Goal: Complete application form

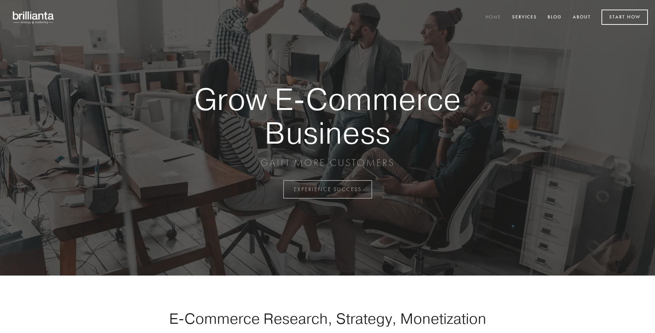
scroll to position [1858, 0]
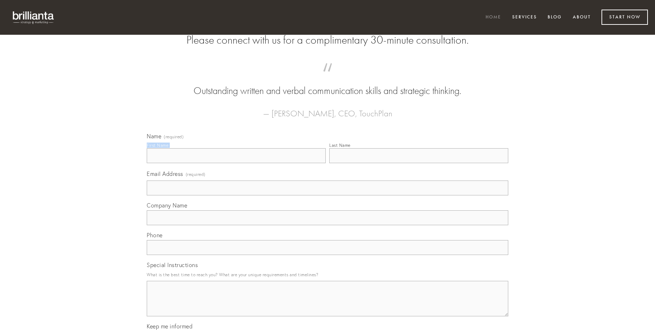
type input "[PERSON_NAME]"
click at [419, 163] on input "Last Name" at bounding box center [418, 155] width 179 height 15
type input "[PERSON_NAME]"
click at [327, 195] on input "Email Address (required)" at bounding box center [328, 187] width 362 height 15
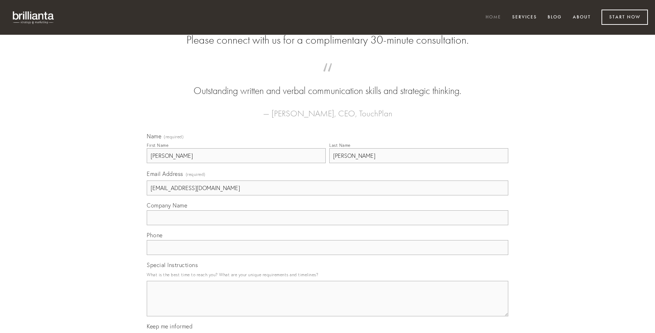
type input "[EMAIL_ADDRESS][DOMAIN_NAME]"
click at [327, 225] on input "Company Name" at bounding box center [328, 217] width 362 height 15
type input "vinculum"
click at [327, 255] on input "text" at bounding box center [328, 247] width 362 height 15
click at [327, 305] on textarea "Special Instructions" at bounding box center [328, 298] width 362 height 35
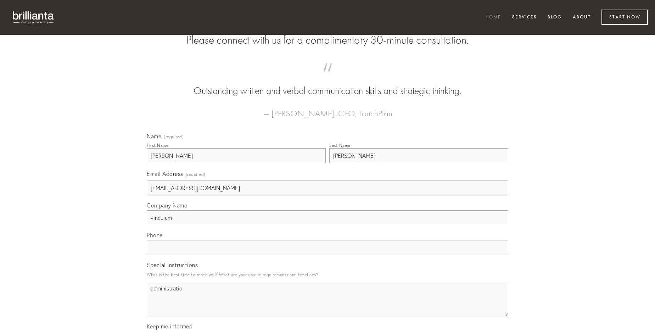
type textarea "administratio"
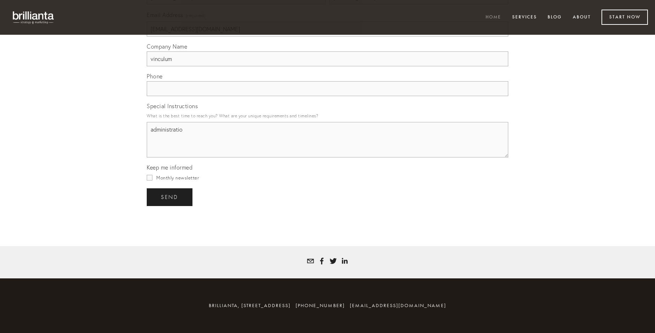
click at [170, 197] on span "send" at bounding box center [169, 197] width 17 height 6
